Goal: Transaction & Acquisition: Subscribe to service/newsletter

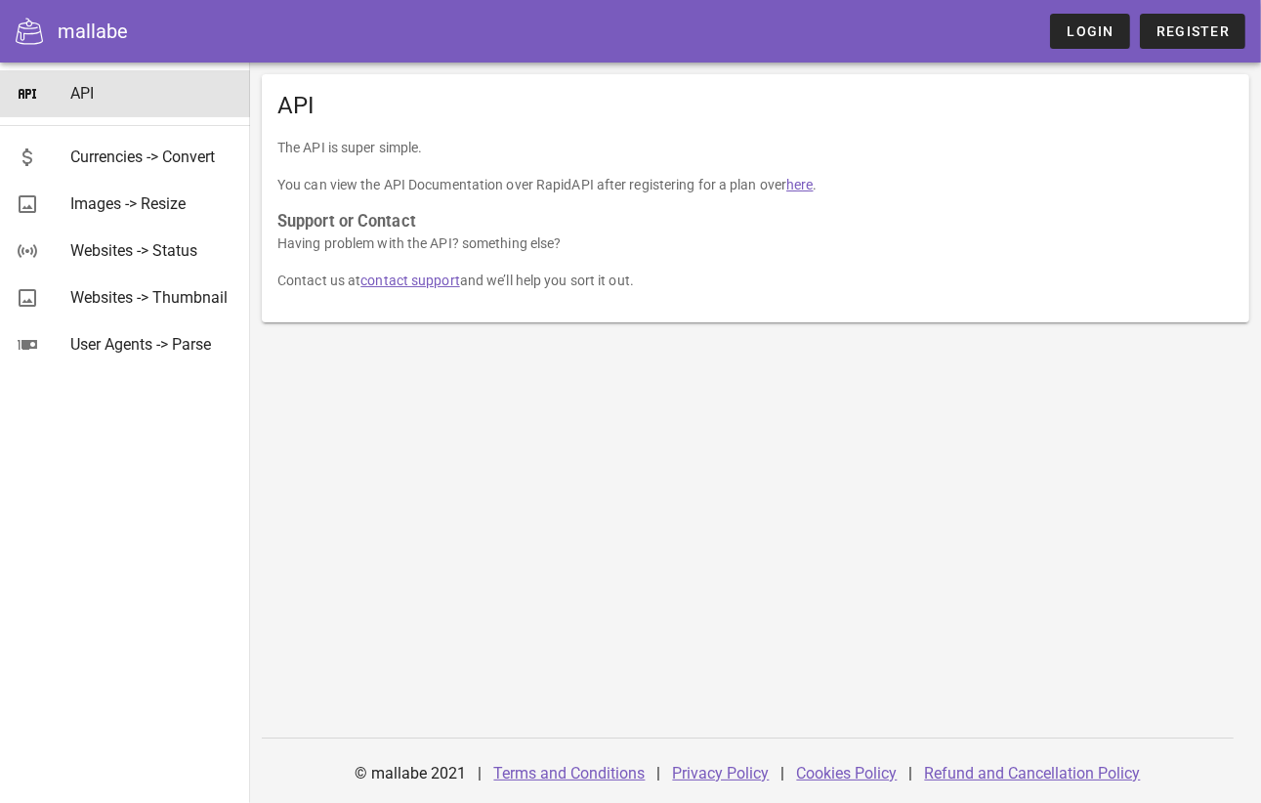
click at [25, 35] on icon at bounding box center [29, 31] width 27 height 27
click at [92, 35] on div "mallabe" at bounding box center [93, 31] width 70 height 29
click at [404, 462] on div "API The API is super simple. You can view the API Documentation over RapidAPI a…" at bounding box center [755, 433] width 1011 height 740
click at [1175, 26] on span "Register" at bounding box center [1193, 31] width 74 height 16
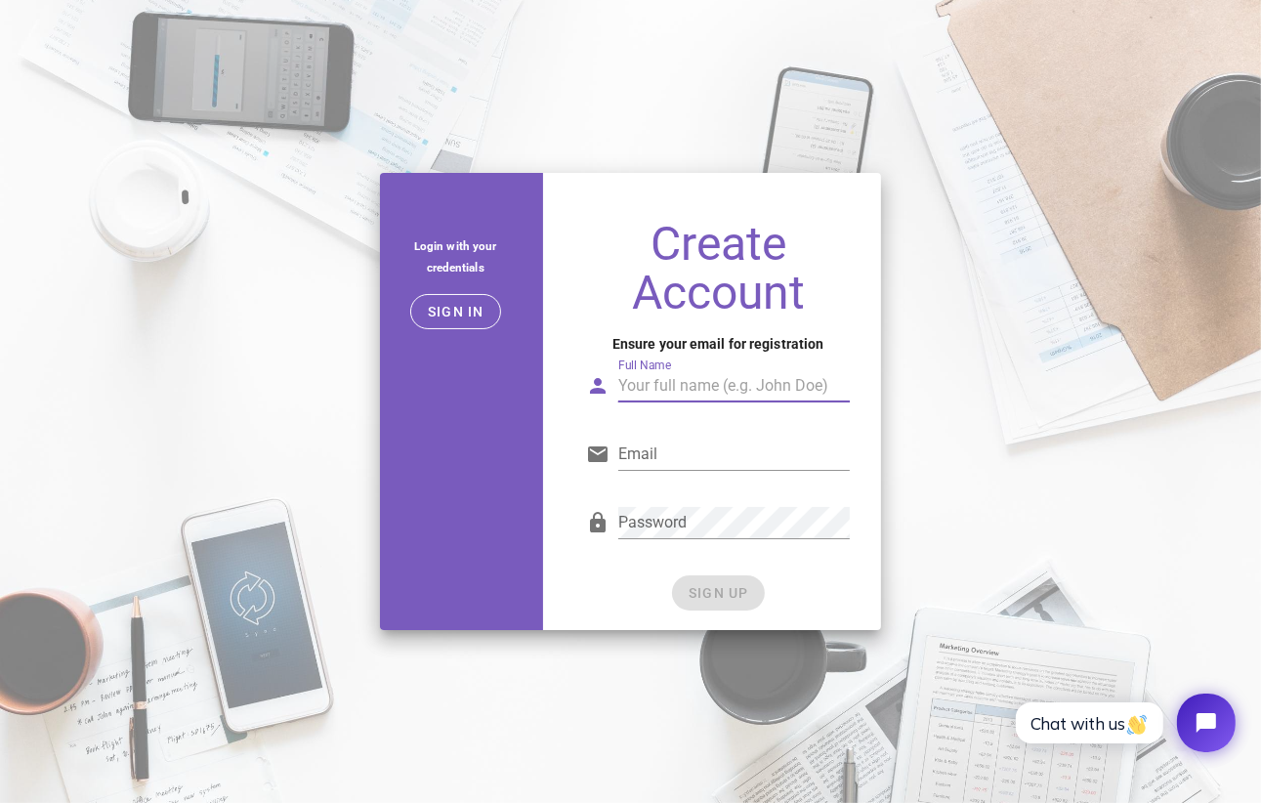
click at [653, 389] on input "Full Name" at bounding box center [734, 385] width 232 height 31
type input "[PERSON_NAME]"
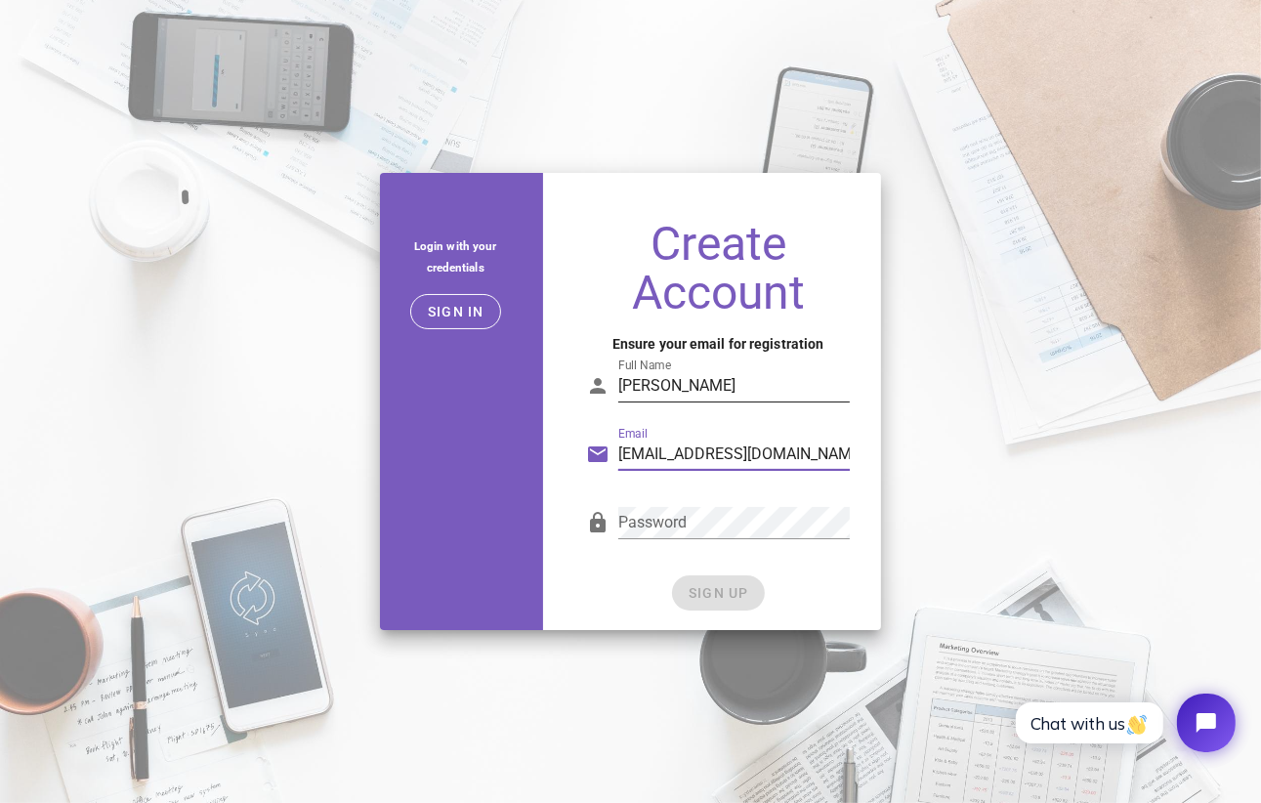
type input "[EMAIL_ADDRESS][DOMAIN_NAME]"
click at [697, 597] on span "SIGN UP" at bounding box center [719, 593] width 62 height 16
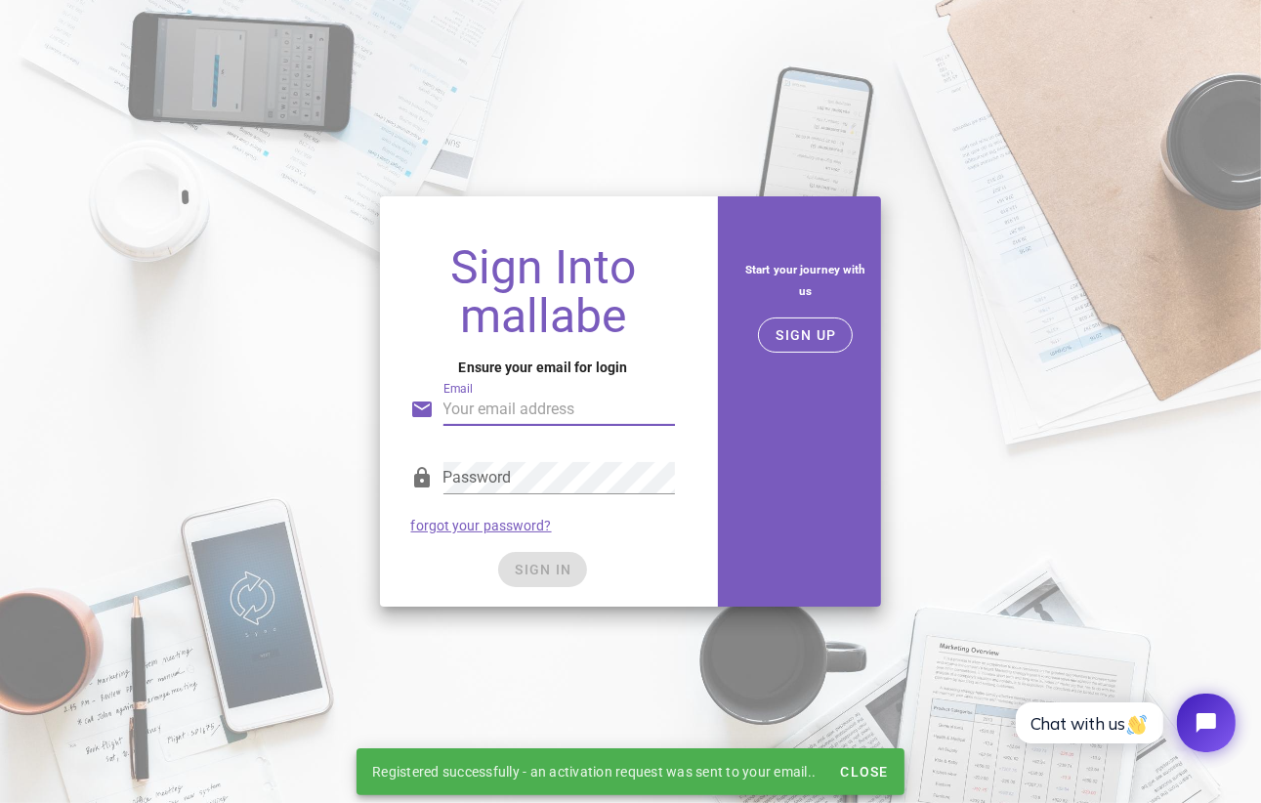
click at [466, 416] on input "Email" at bounding box center [560, 409] width 232 height 31
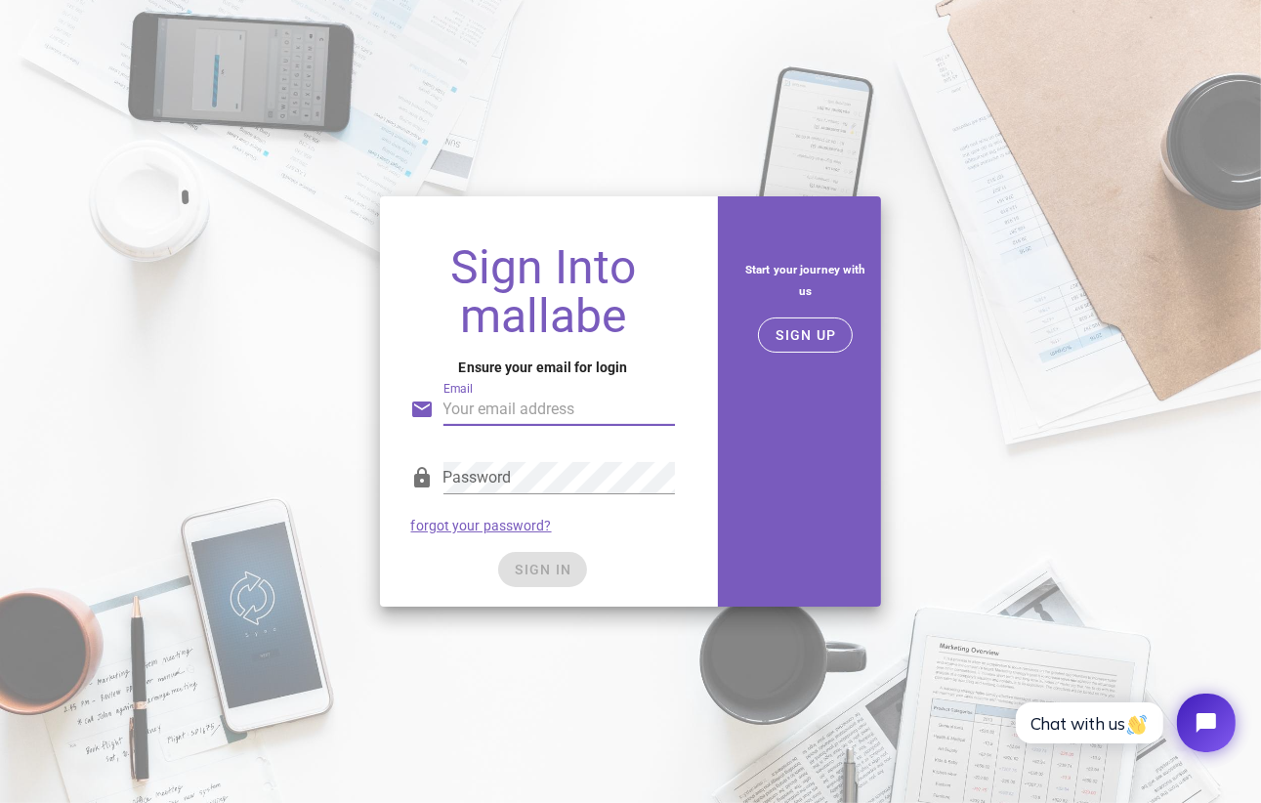
click at [270, 405] on div "Sign Into mallabe Ensure your email for login Email Password forgot your passwo…" at bounding box center [630, 402] width 1261 height 434
click at [492, 410] on input "Email" at bounding box center [560, 409] width 232 height 31
type input "[EMAIL_ADDRESS][DOMAIN_NAME]"
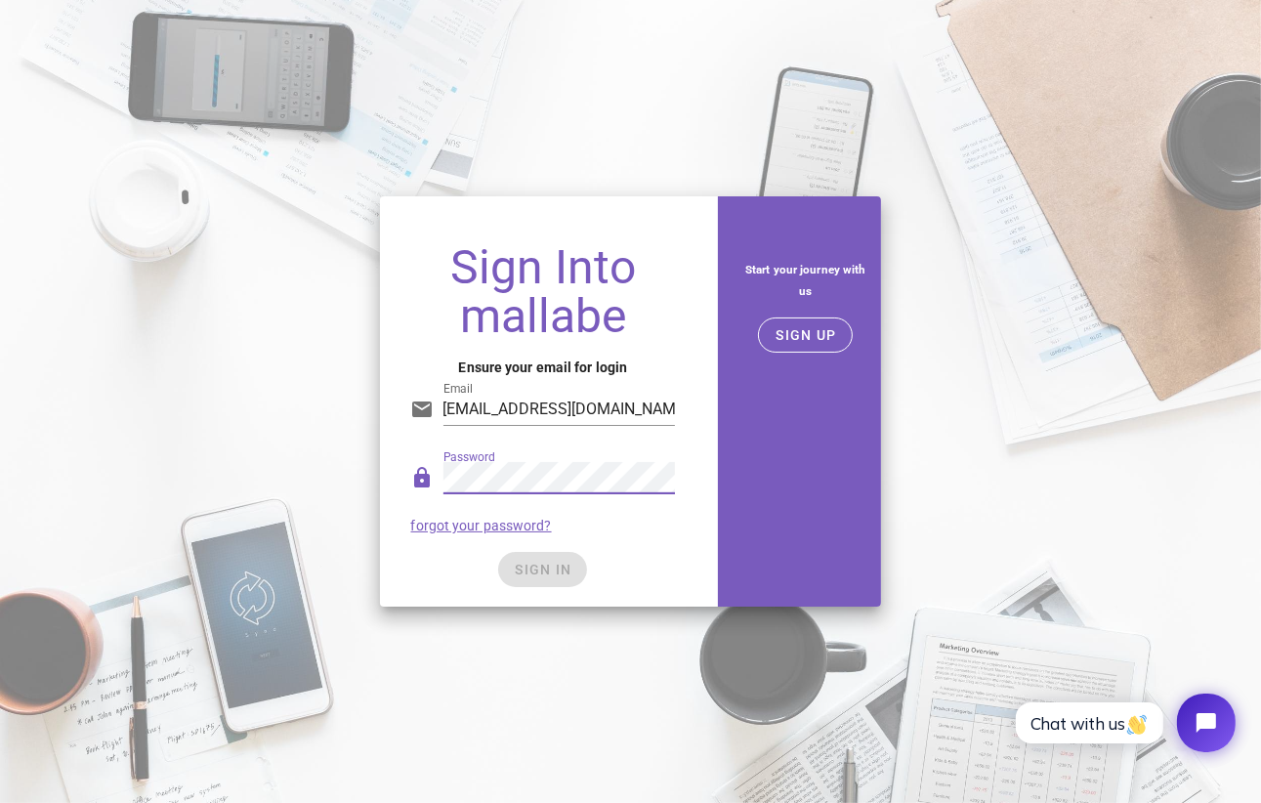
click at [216, 489] on div "Sign Into mallabe Ensure your email for login Email [EMAIL_ADDRESS][DOMAIN_NAME…" at bounding box center [630, 402] width 1261 height 434
click at [454, 470] on div "Password" at bounding box center [560, 477] width 232 height 31
click at [533, 582] on button "SIGN IN" at bounding box center [542, 569] width 89 height 35
click at [544, 568] on span "SIGN IN" at bounding box center [543, 570] width 58 height 16
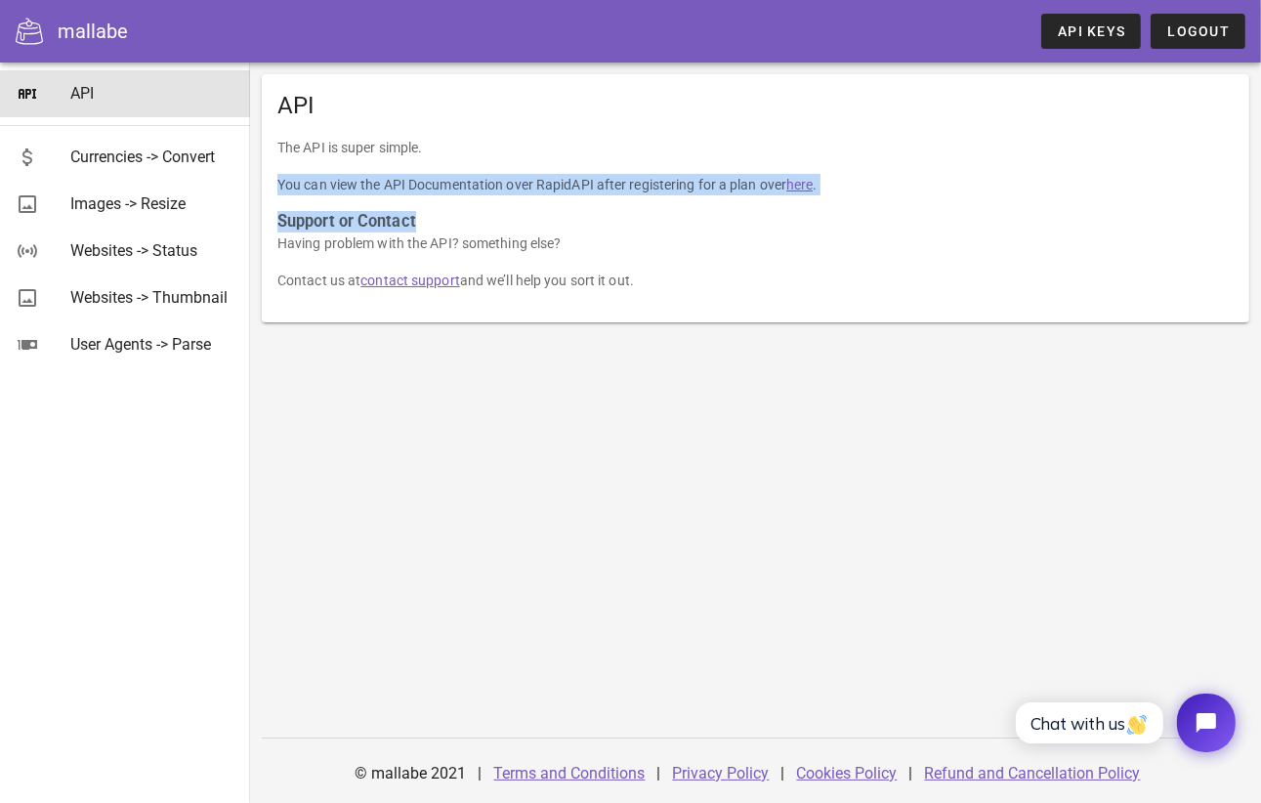
drag, startPoint x: 726, startPoint y: 155, endPoint x: 726, endPoint y: 220, distance: 64.5
click at [726, 220] on div "The API is super simple. You can view the API Documentation over RapidAPI after…" at bounding box center [756, 230] width 988 height 186
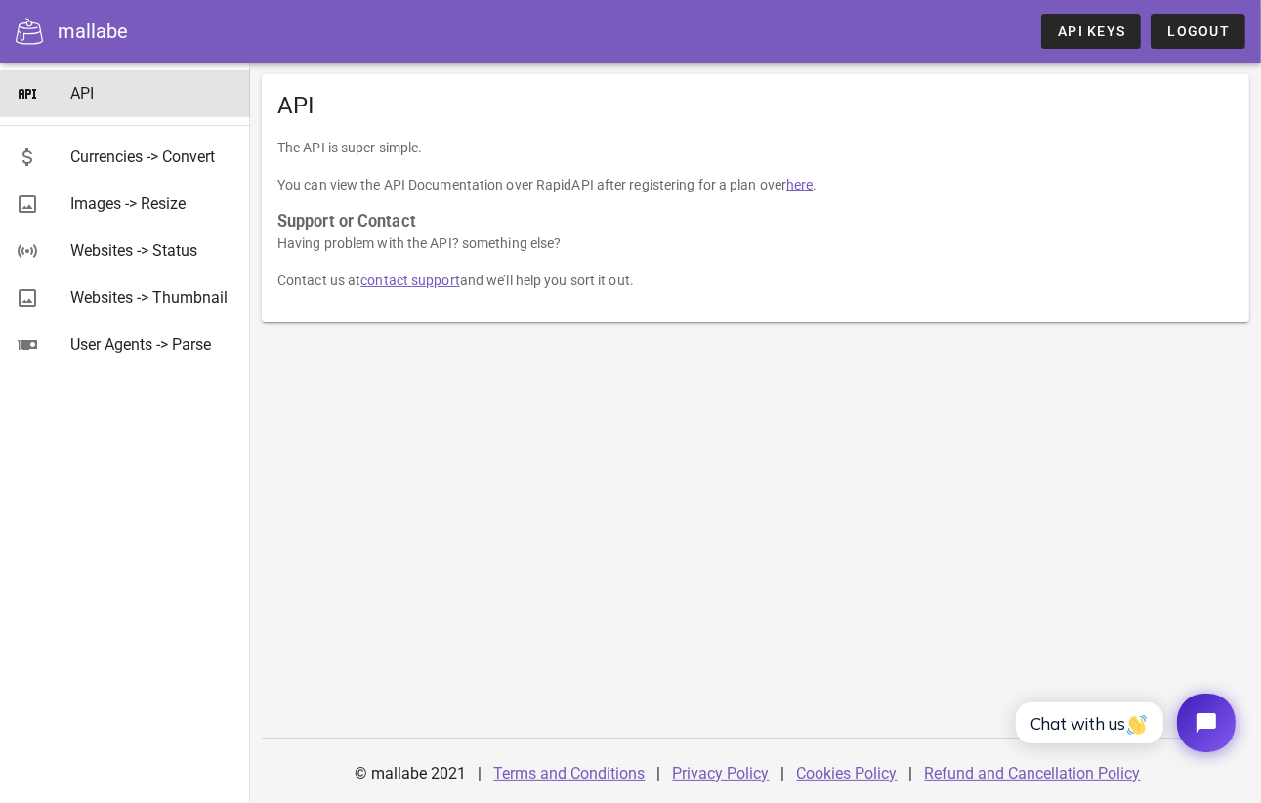
click at [766, 253] on p "Having problem with the API? something else?" at bounding box center [755, 242] width 956 height 21
drag, startPoint x: 585, startPoint y: 148, endPoint x: 605, endPoint y: 191, distance: 47.2
click at [605, 191] on div "The API is super simple. You can view the API Documentation over RapidAPI after…" at bounding box center [756, 230] width 988 height 186
click at [680, 132] on div "API" at bounding box center [756, 105] width 988 height 63
drag, startPoint x: 680, startPoint y: 159, endPoint x: 680, endPoint y: 190, distance: 31.3
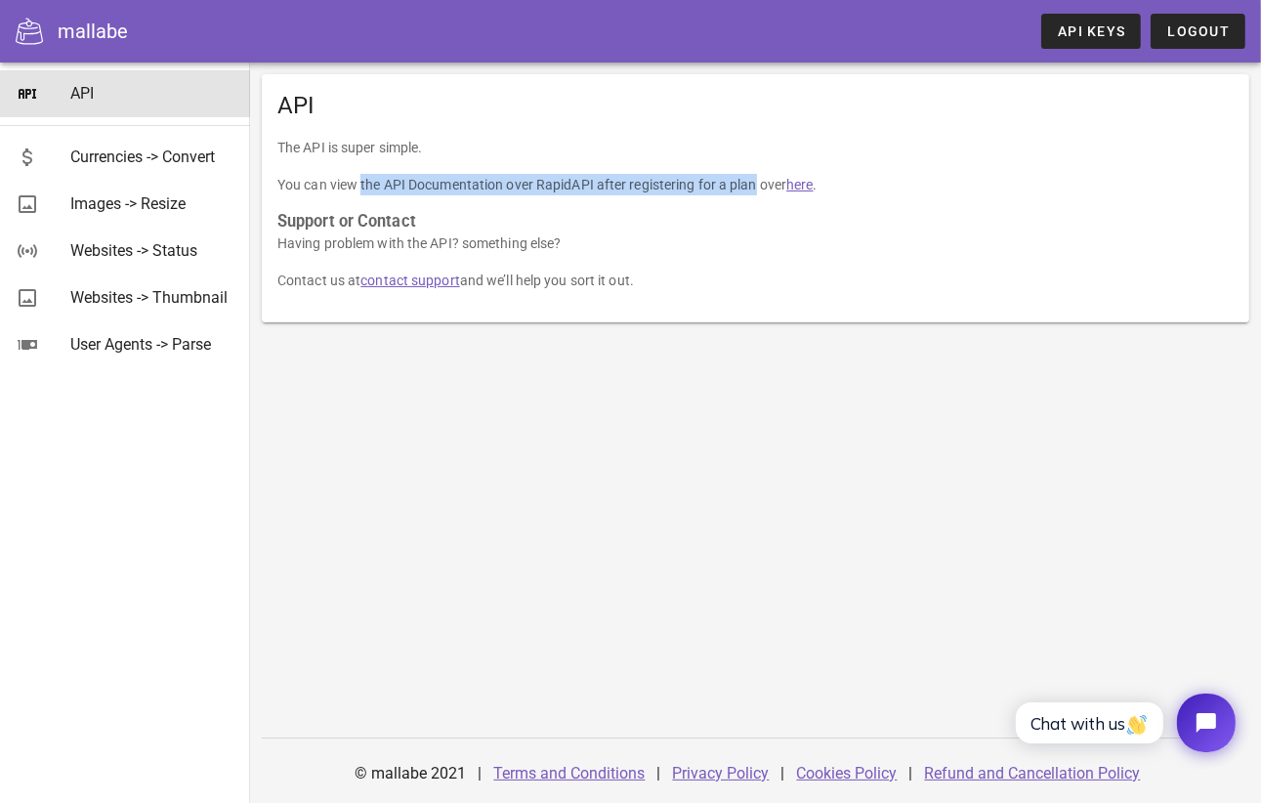
click at [680, 190] on div "The API is super simple. You can view the API Documentation over RapidAPI after…" at bounding box center [756, 230] width 988 height 186
click at [805, 189] on link "here" at bounding box center [799, 185] width 26 height 16
click at [761, 313] on div "The API is super simple. You can view the API Documentation over RapidAPI after…" at bounding box center [756, 230] width 988 height 186
click at [793, 263] on div "The API is super simple. You can view the API Documentation over RapidAPI after…" at bounding box center [756, 230] width 988 height 186
click at [895, 119] on div "API" at bounding box center [756, 105] width 988 height 63
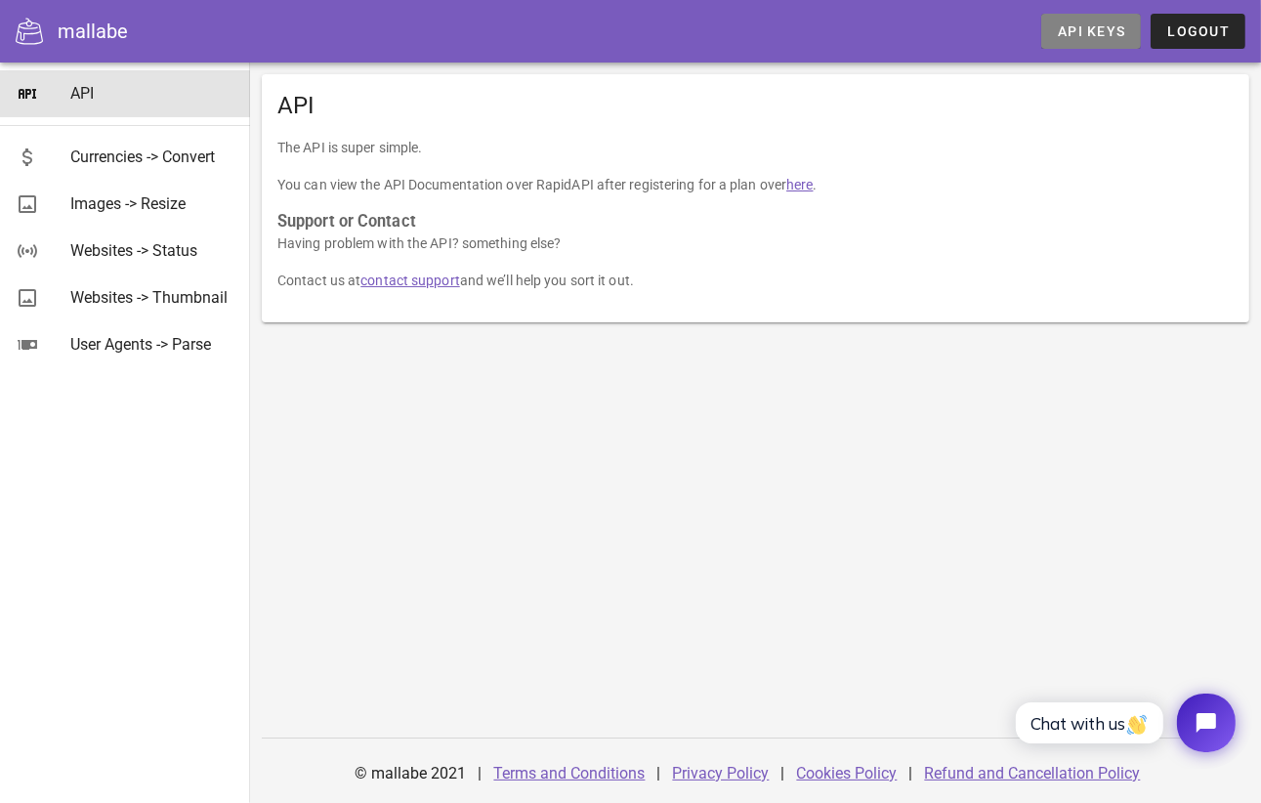
click at [1062, 31] on span "API Keys" at bounding box center [1091, 31] width 68 height 16
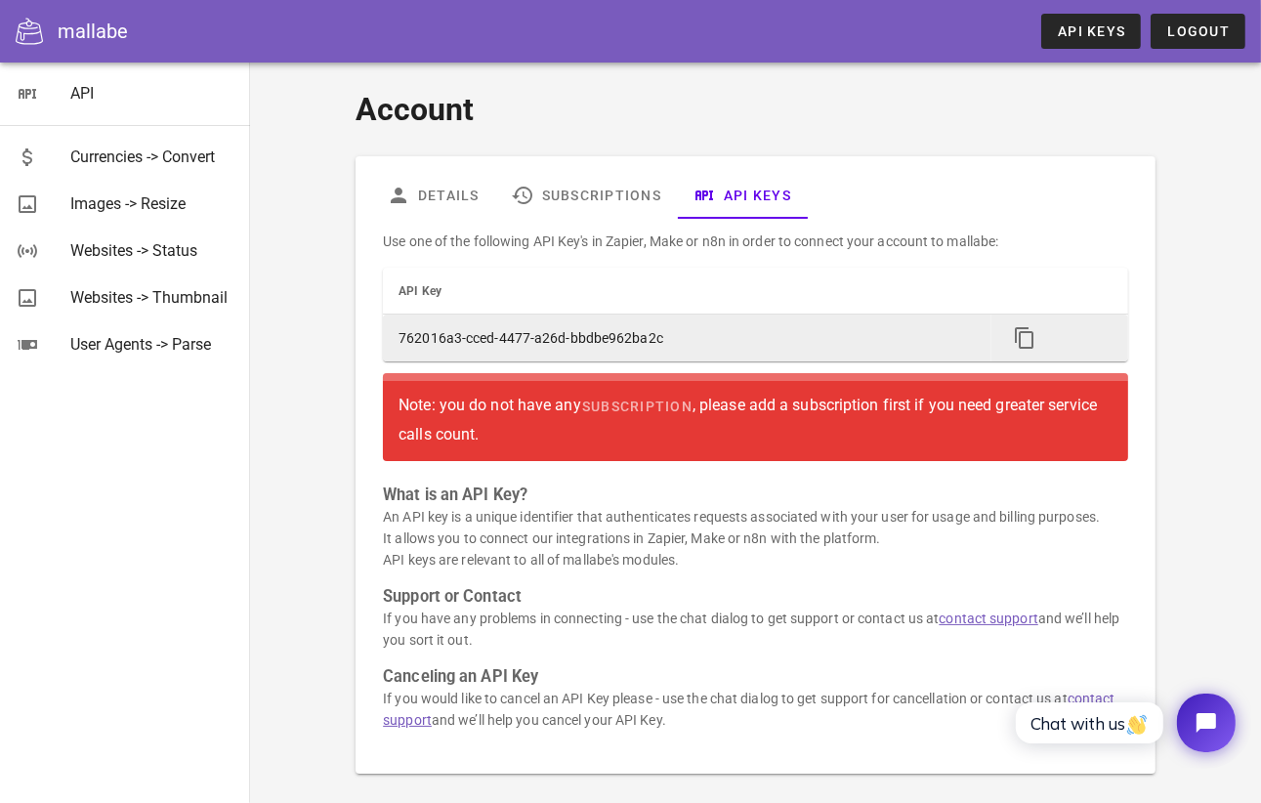
click at [451, 333] on td "762016a3-cced-4477-a26d-bbdbe962ba2c" at bounding box center [687, 338] width 609 height 47
click at [1028, 332] on icon "button" at bounding box center [1024, 337] width 23 height 23
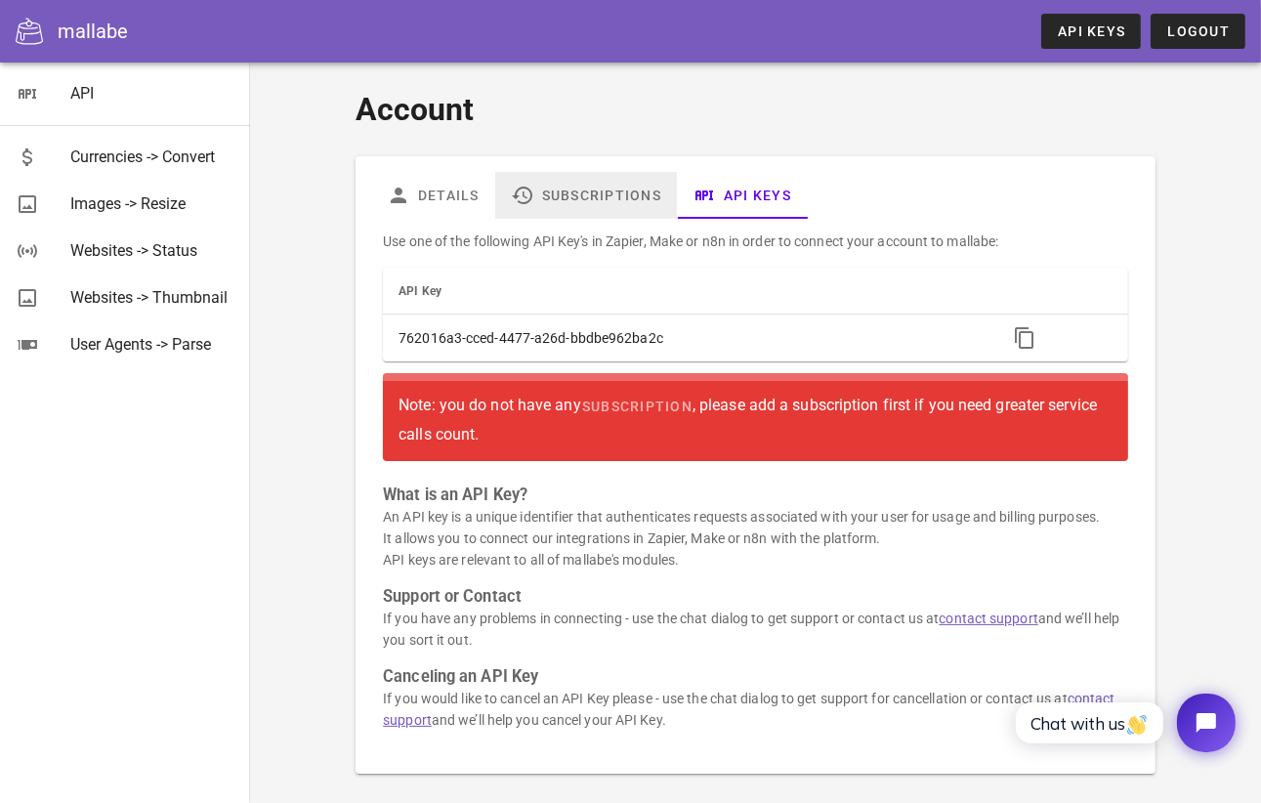
click at [552, 193] on link "Subscriptions" at bounding box center [586, 195] width 182 height 47
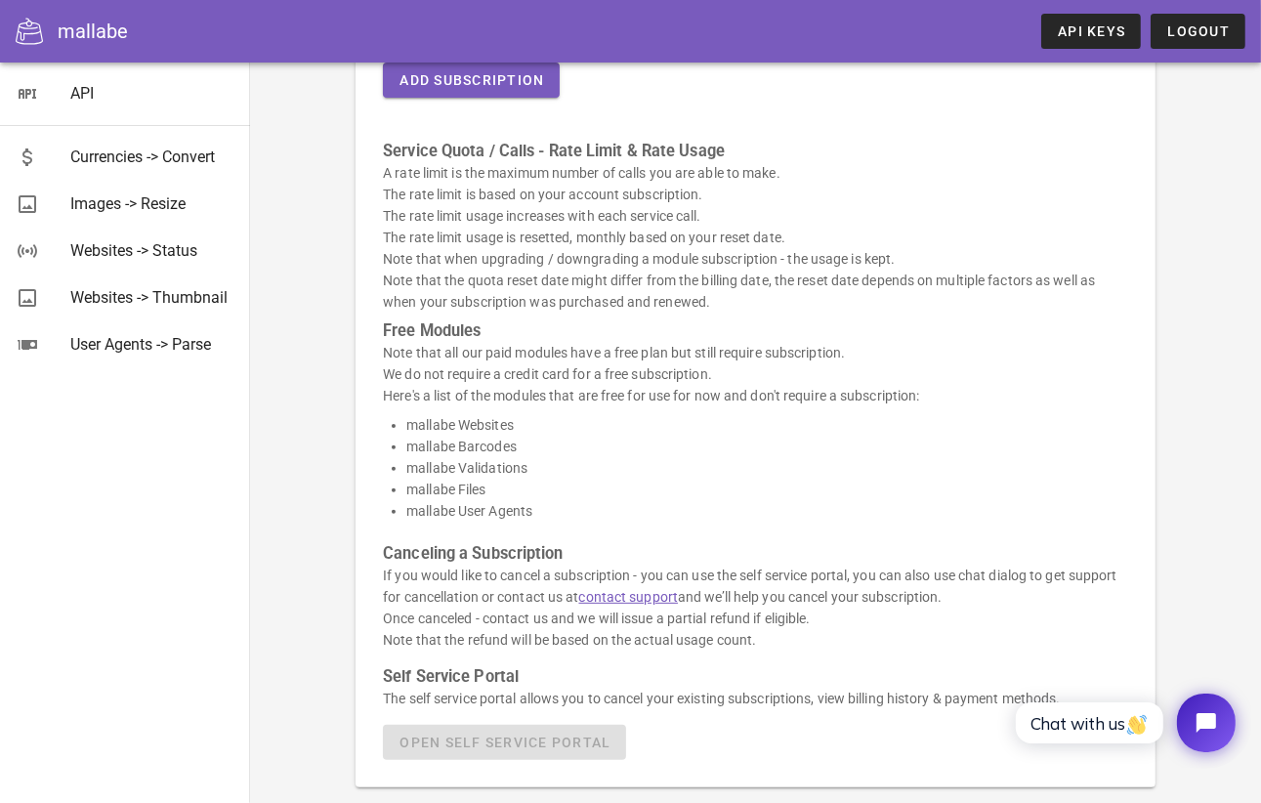
scroll to position [352, 0]
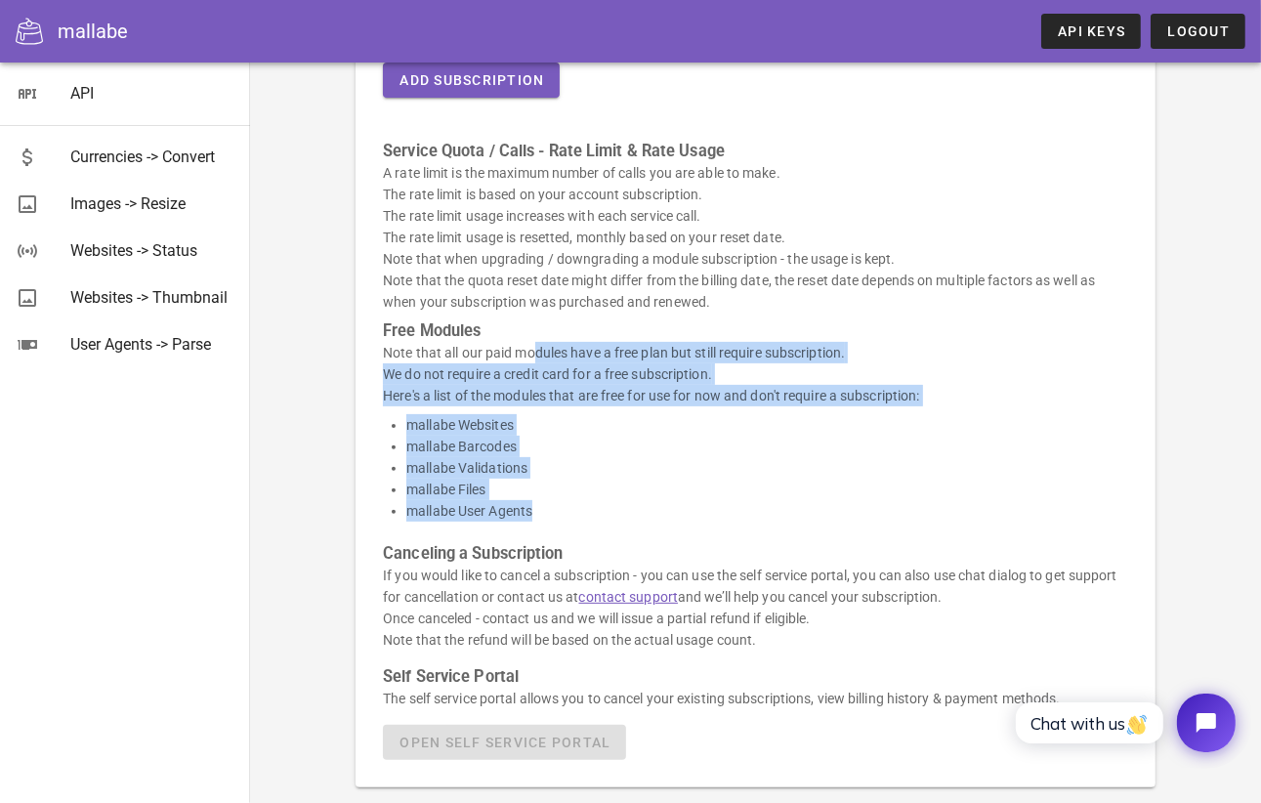
drag, startPoint x: 397, startPoint y: 347, endPoint x: 523, endPoint y: 529, distance: 221.9
click at [523, 529] on div "Here's a list of your active subscriptions and usage: Module Billing Period Pla…" at bounding box center [755, 319] width 768 height 905
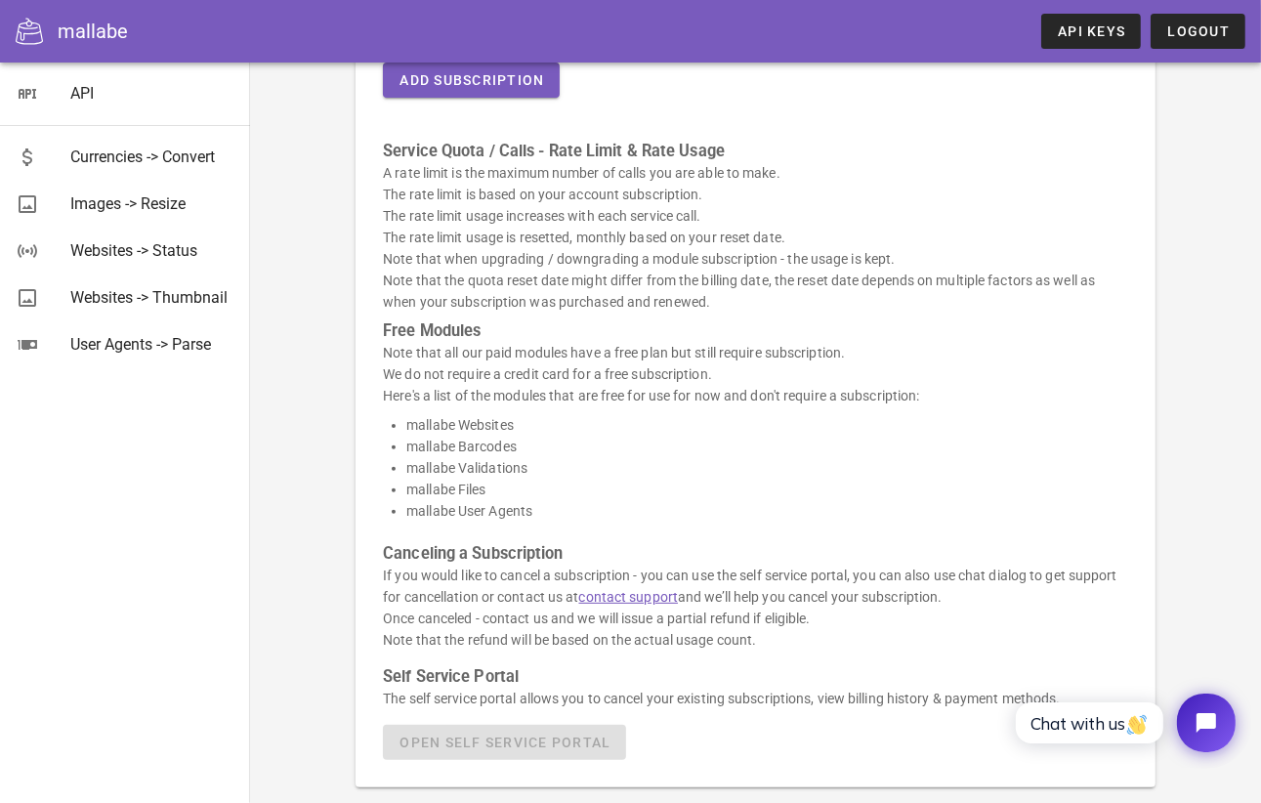
click at [286, 422] on div "Account Details Subscriptions API Keys Here's a list of your active subscriptio…" at bounding box center [756, 261] width 988 height 1077
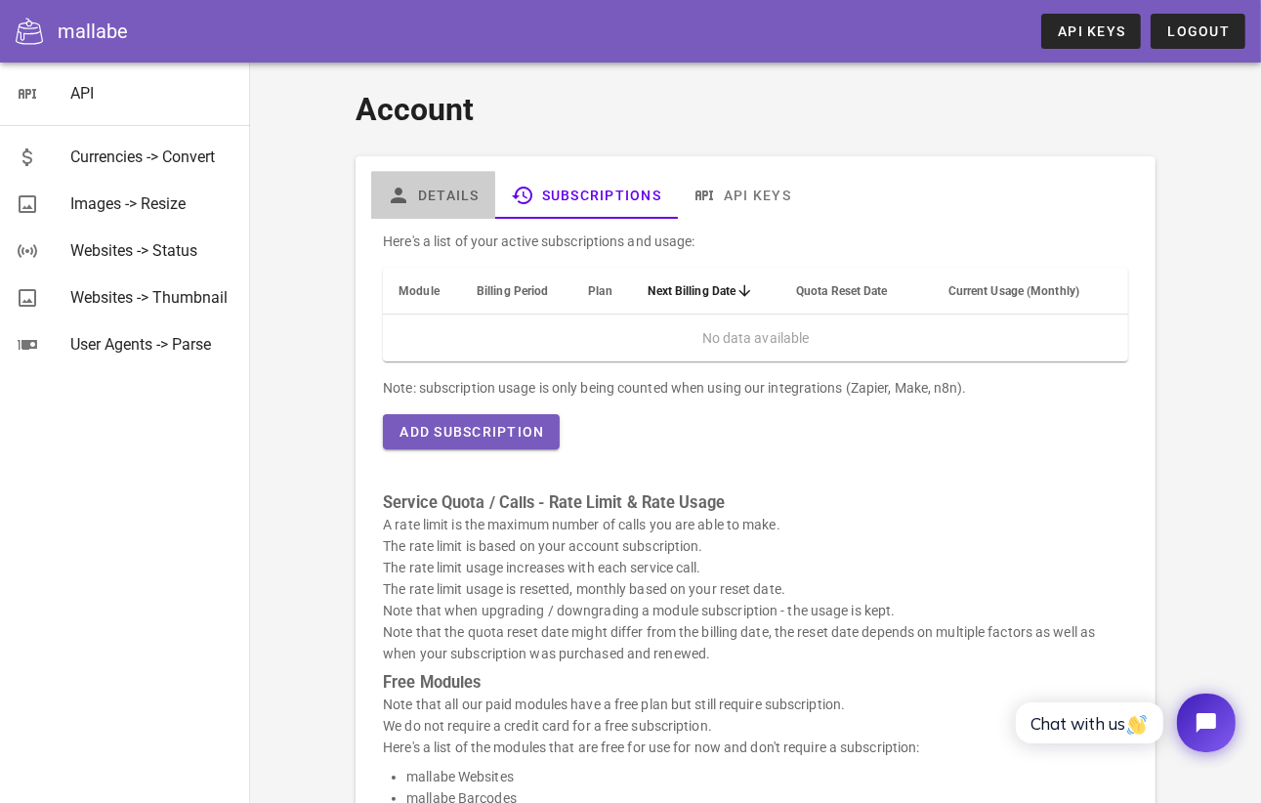
click at [430, 199] on link "Details" at bounding box center [433, 195] width 124 height 47
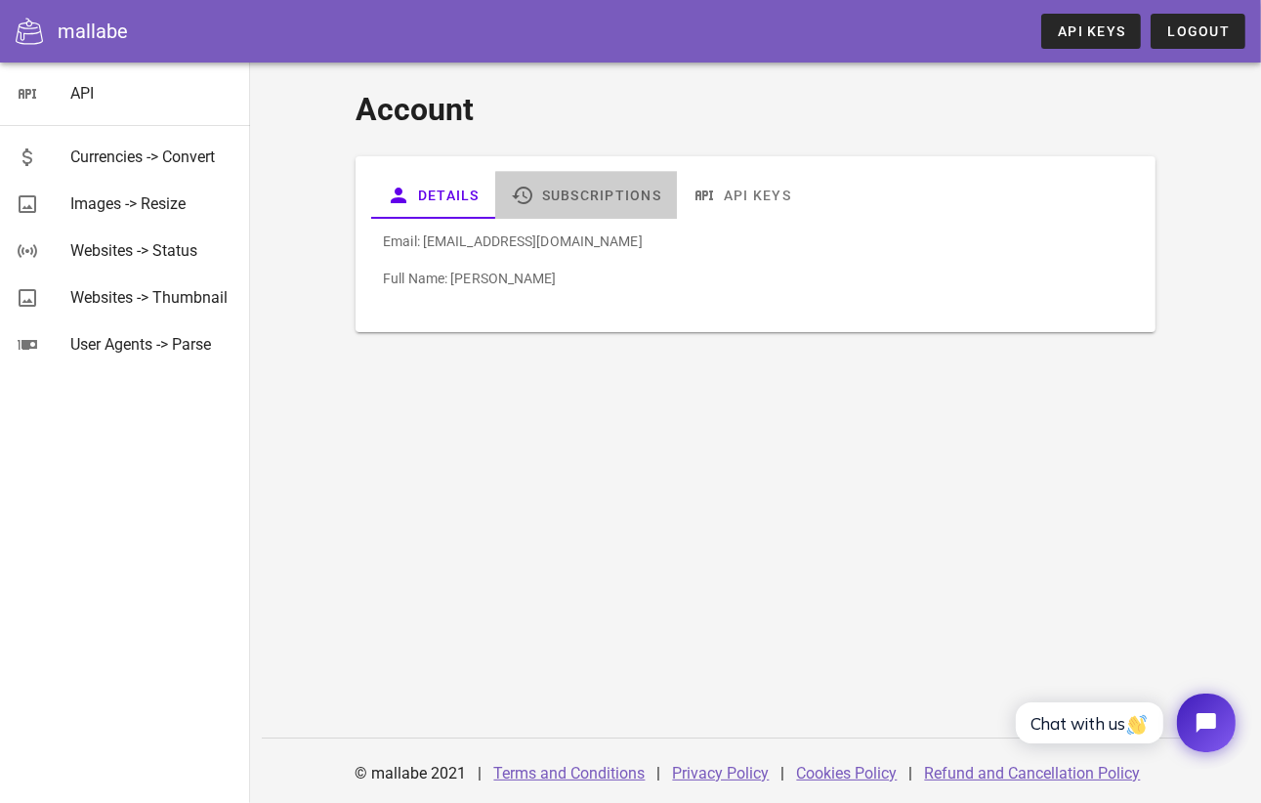
click at [615, 195] on link "Subscriptions" at bounding box center [586, 195] width 182 height 47
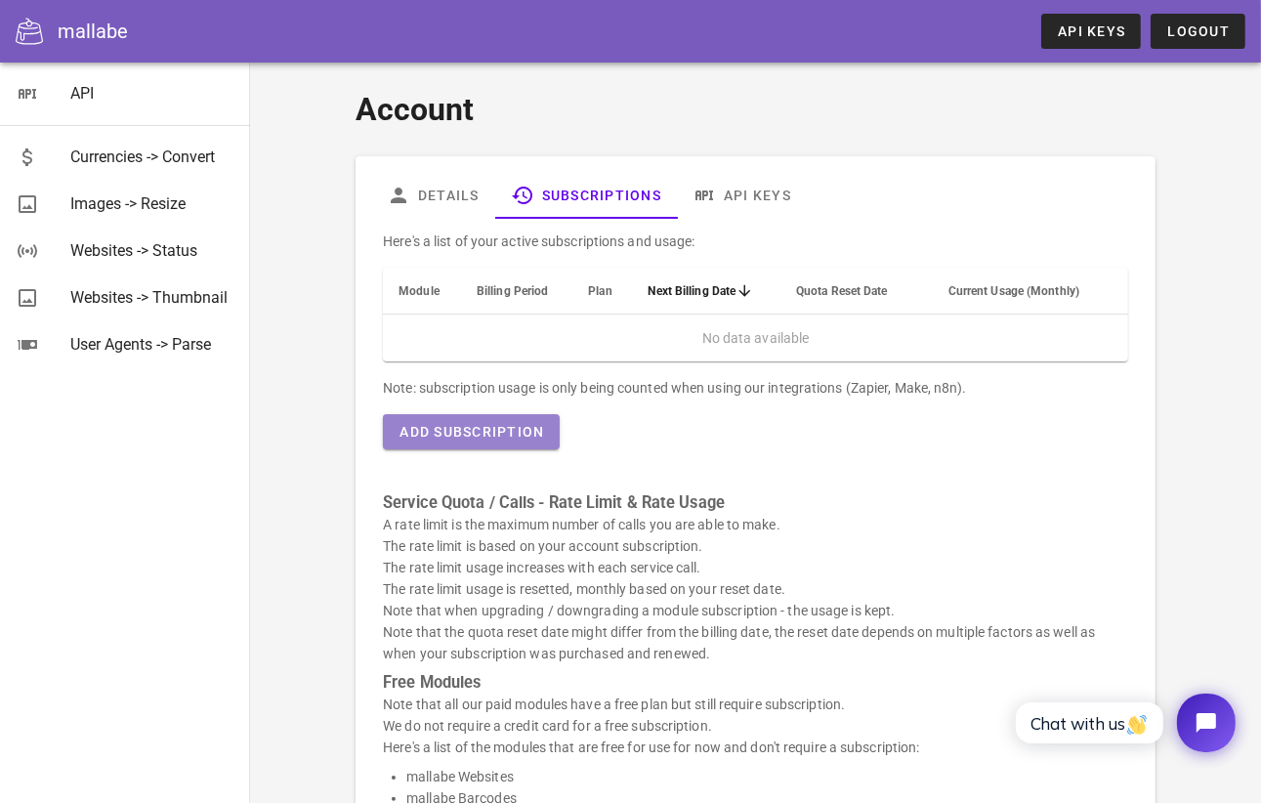
click at [464, 434] on span "Add Subscription" at bounding box center [472, 432] width 146 height 16
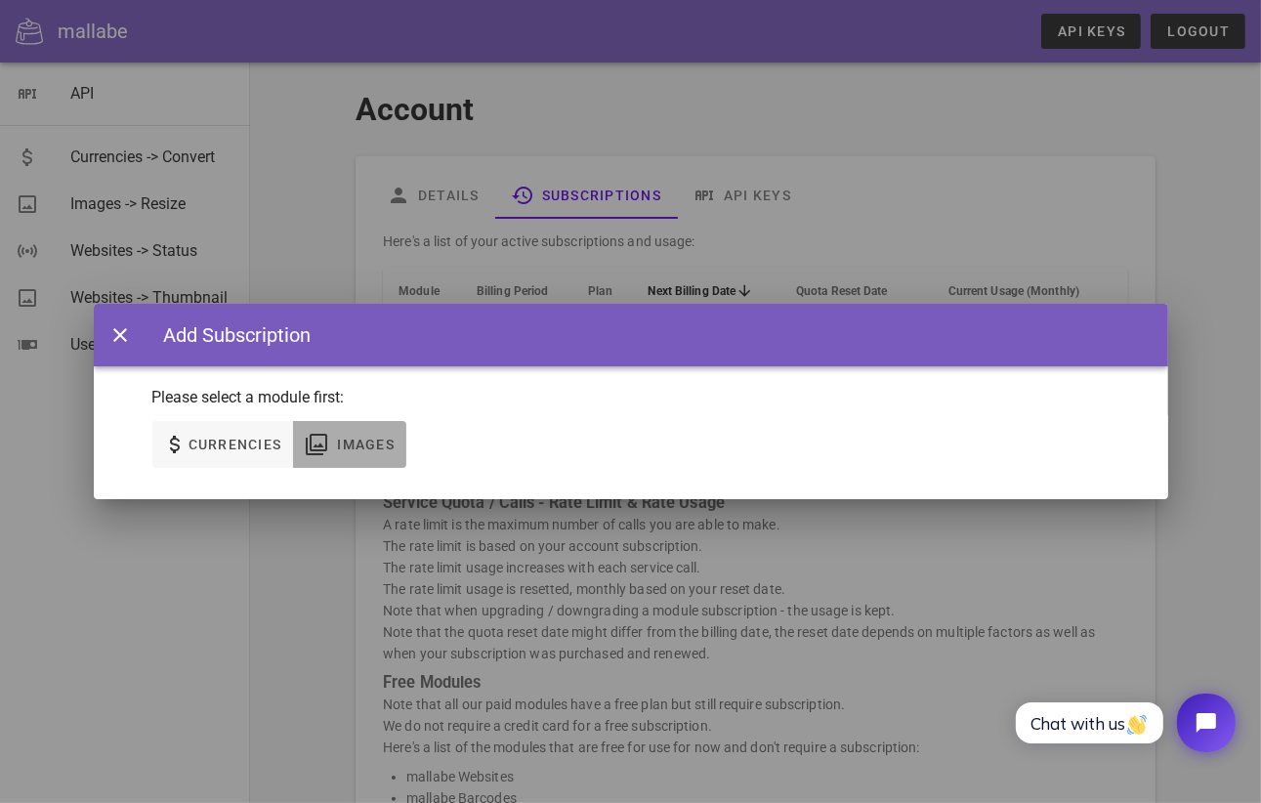
click at [354, 453] on span "Images" at bounding box center [350, 444] width 90 height 23
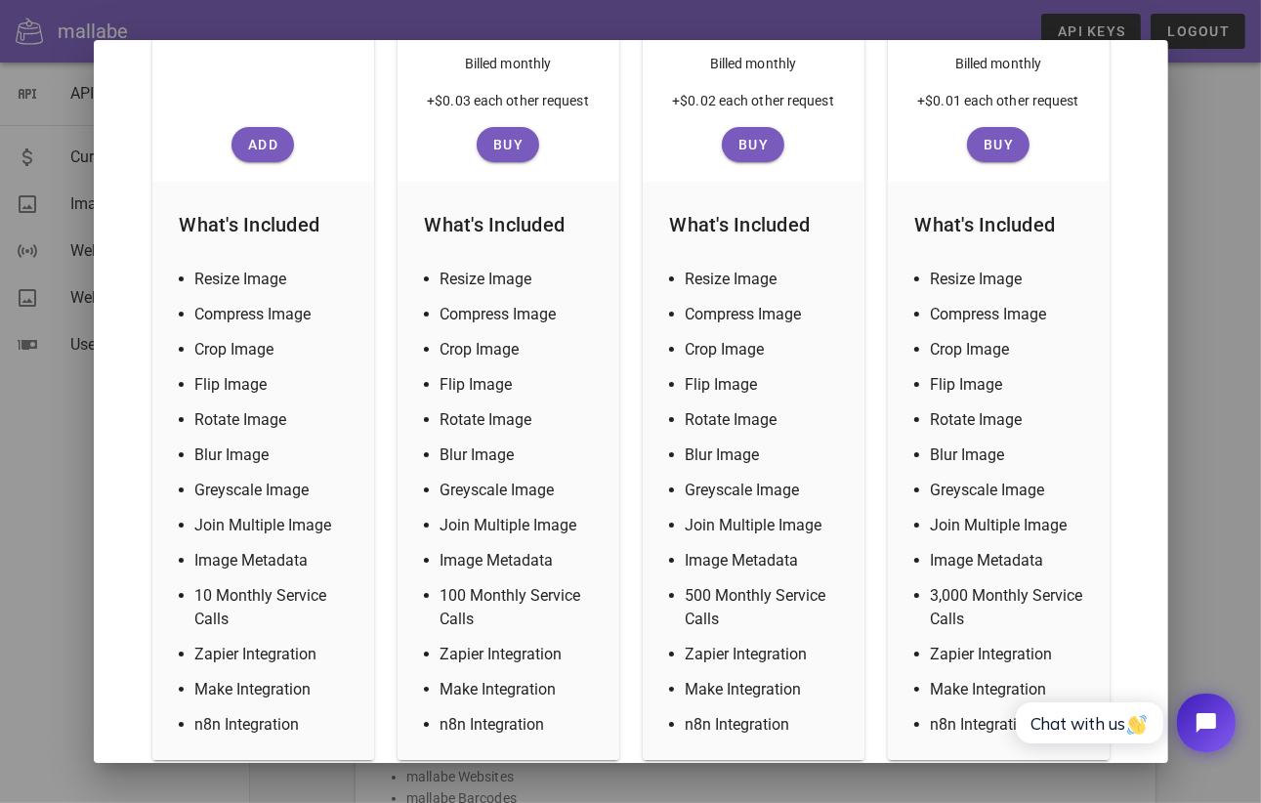
scroll to position [470, 0]
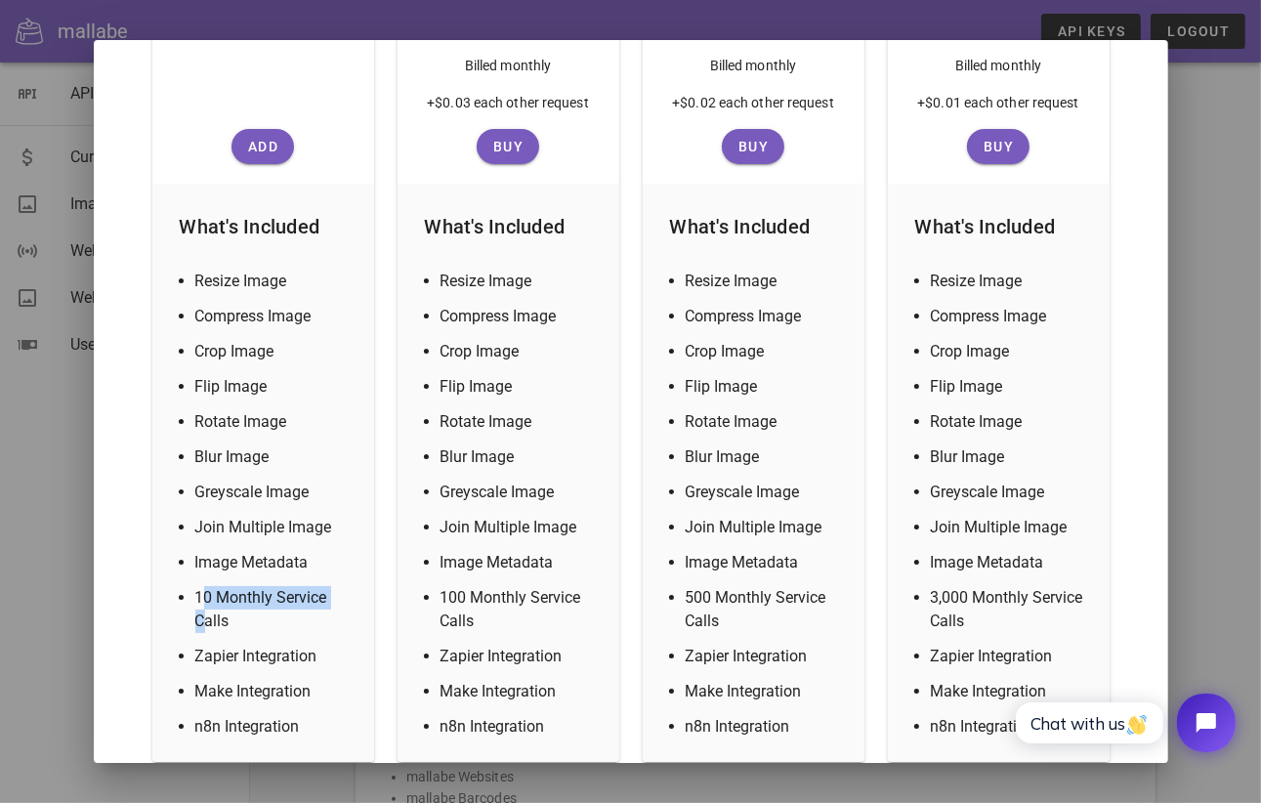
drag, startPoint x: 201, startPoint y: 596, endPoint x: 207, endPoint y: 624, distance: 28.9
click at [207, 624] on li "10 Monthly Service Calls" at bounding box center [274, 609] width 159 height 47
click at [260, 547] on ul "Resize Image Compress Image Crop Image Flip Image Rotate Image Blur Image Greys…" at bounding box center [263, 504] width 183 height 469
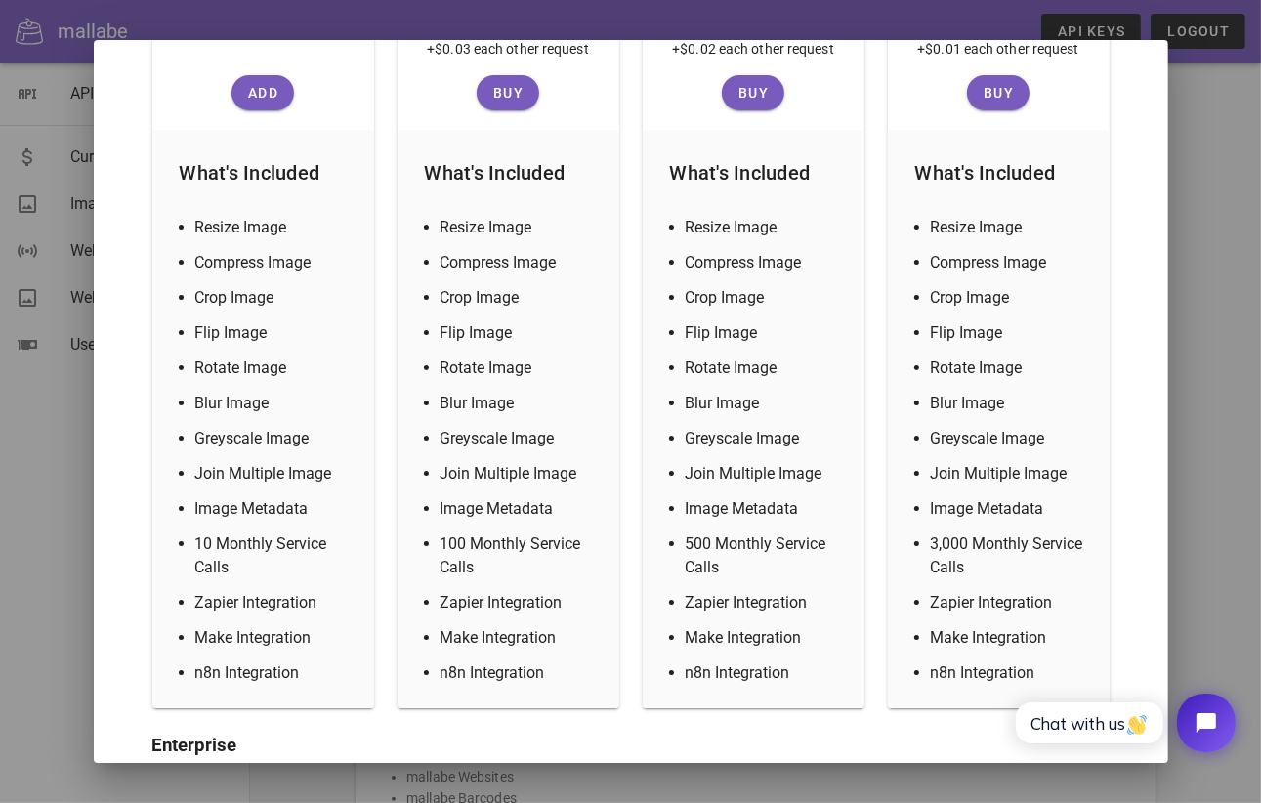
scroll to position [529, 0]
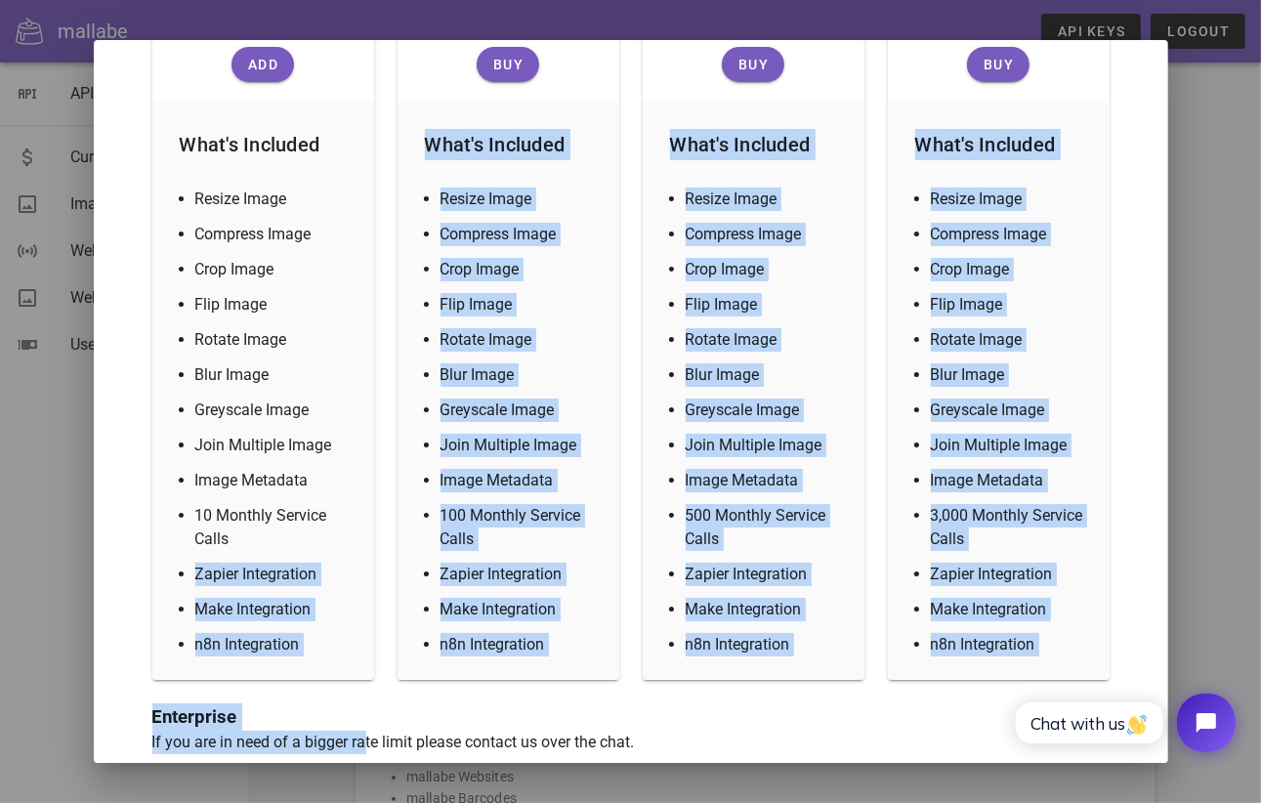
drag, startPoint x: 193, startPoint y: 600, endPoint x: 237, endPoint y: 752, distance: 158.6
click at [237, 752] on div "A monthly rate limit (service calls) applies based on your account module subsc…" at bounding box center [631, 232] width 1075 height 1121
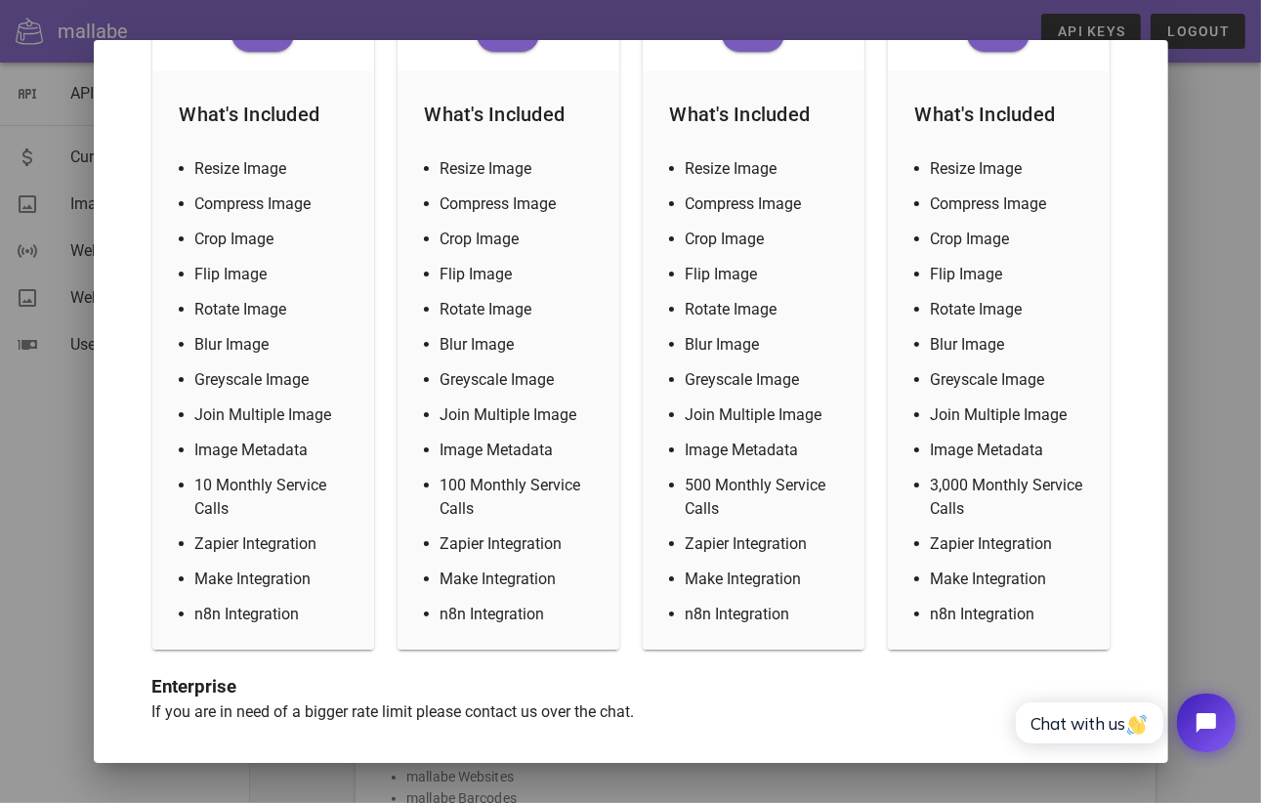
click at [204, 507] on li "10 Monthly Service Calls" at bounding box center [274, 497] width 159 height 47
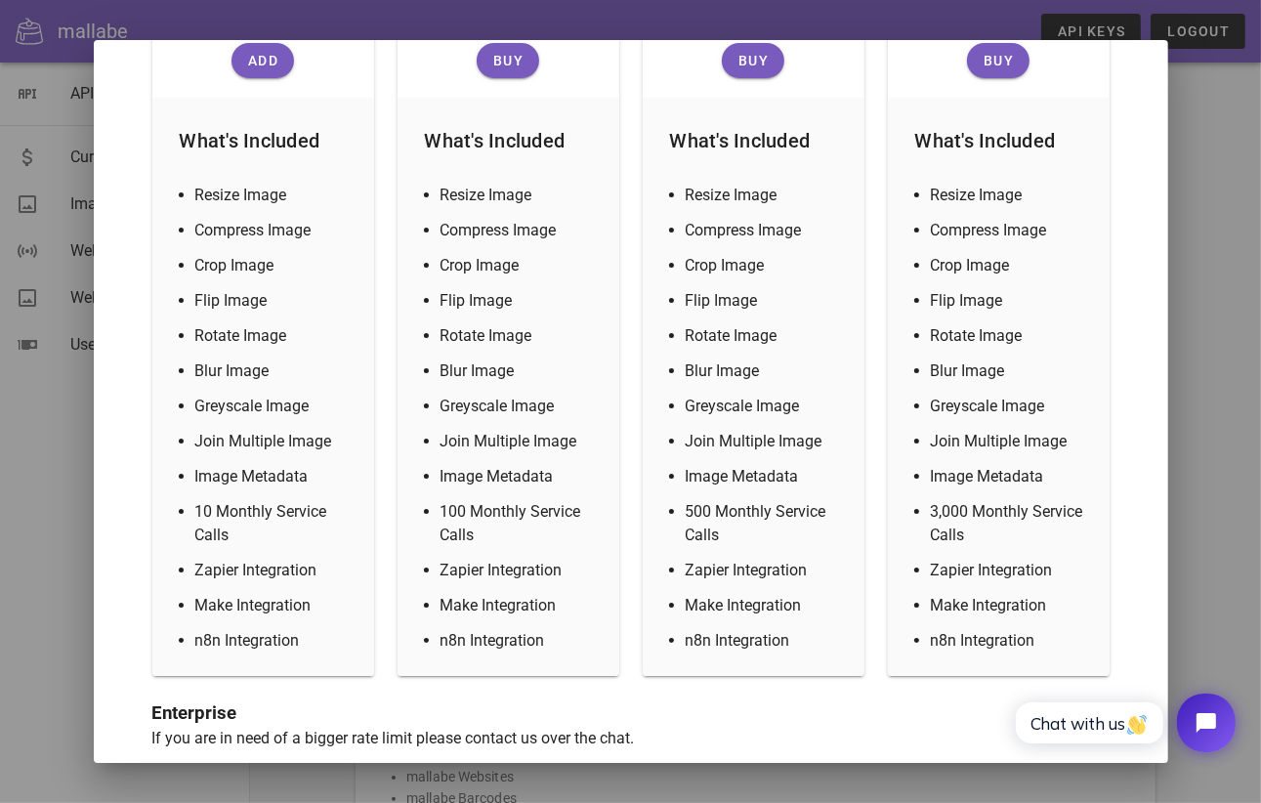
scroll to position [554, 0]
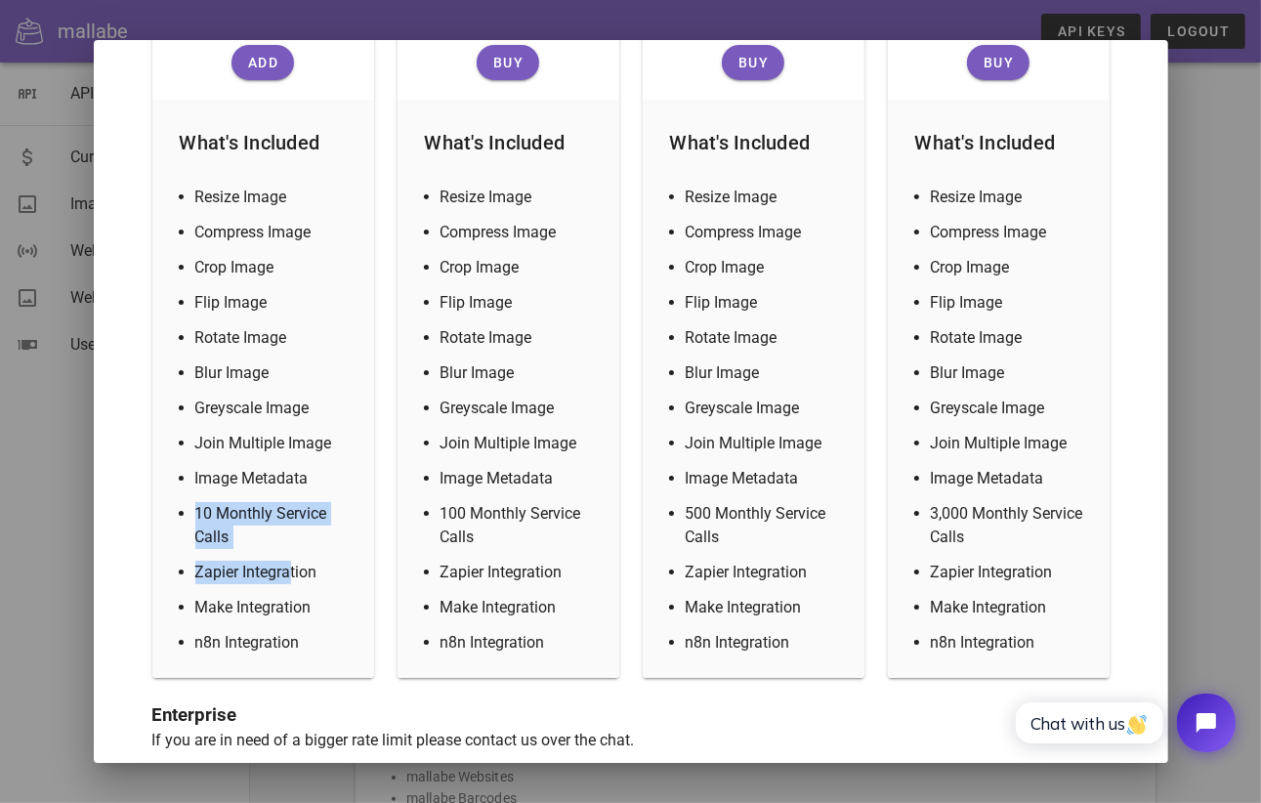
drag, startPoint x: 158, startPoint y: 501, endPoint x: 292, endPoint y: 577, distance: 154.0
click at [292, 577] on div "What's Included Resize Image Compress Image Crop Image Flip Image Rotate Image …" at bounding box center [263, 389] width 222 height 578
click at [45, 530] on div at bounding box center [630, 401] width 1261 height 803
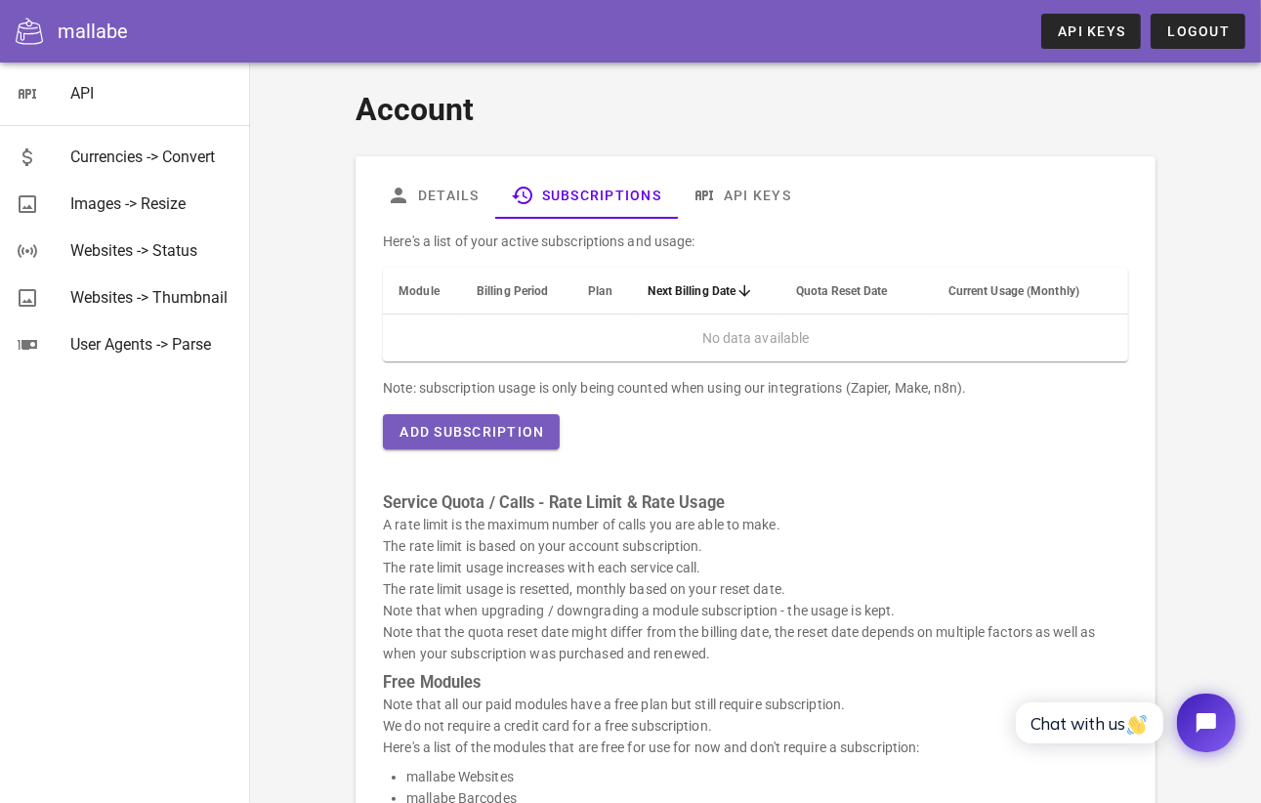
click at [695, 472] on div "Here's a list of your active subscriptions and usage: Module Billing Period Pla…" at bounding box center [755, 671] width 768 height 905
